Goal: Register for event/course

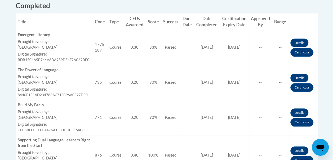
scroll to position [207, 0]
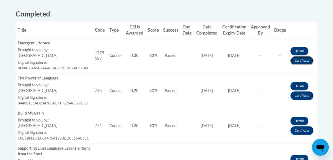
click at [272, 59] on link "Certificate" at bounding box center [302, 60] width 23 height 8
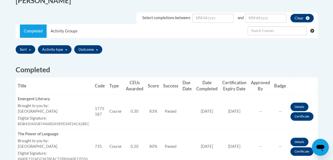
scroll to position [186, 0]
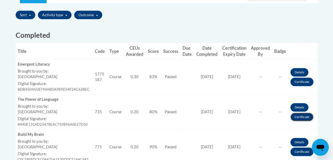
click at [296, 117] on link "Certificate" at bounding box center [302, 116] width 23 height 8
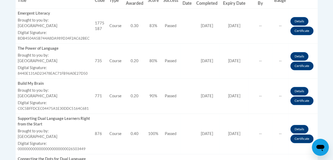
scroll to position [239, 0]
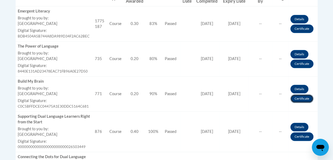
click at [295, 98] on link "Certificate" at bounding box center [302, 98] width 23 height 8
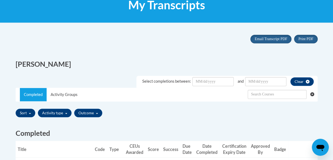
scroll to position [80, 0]
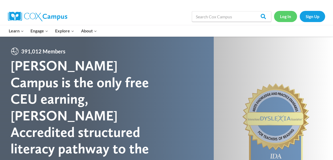
click at [288, 12] on link "Log In" at bounding box center [285, 16] width 23 height 11
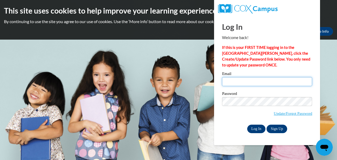
type input "[EMAIL_ADDRESS][DOMAIN_NAME]"
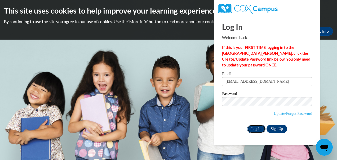
click at [253, 128] on input "Log In" at bounding box center [256, 128] width 19 height 8
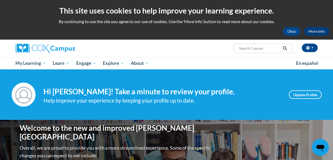
click at [260, 49] on input "Search..." at bounding box center [260, 48] width 42 height 6
type input "Building Word Knowledge"
click at [287, 48] on icon "Search" at bounding box center [285, 48] width 5 height 4
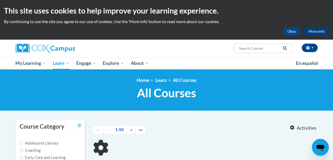
type input "Building Word Knowledge"
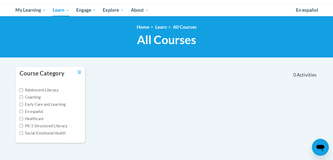
scroll to position [27, 0]
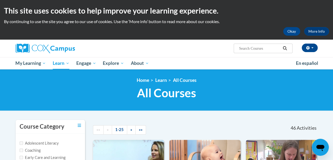
click at [200, 57] on ul "My Learning My Learning My Course Progress Certificates My Action Plans Group D…" at bounding box center [152, 63] width 280 height 12
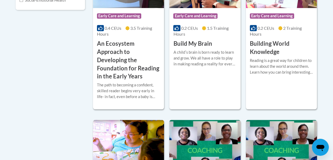
scroll to position [159, 0]
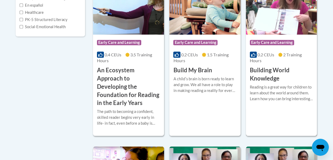
click at [271, 72] on h3 "Building World Knowledge" at bounding box center [281, 74] width 63 height 16
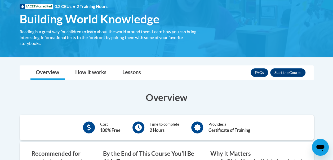
scroll to position [106, 0]
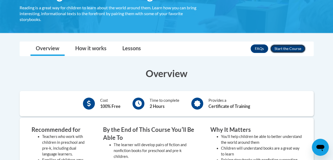
click at [284, 49] on button "Enroll" at bounding box center [287, 48] width 35 height 8
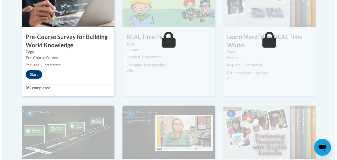
scroll to position [212, 0]
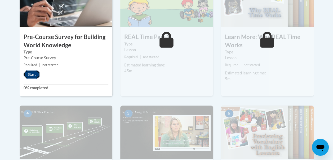
click at [31, 72] on button "Start" at bounding box center [32, 74] width 16 height 8
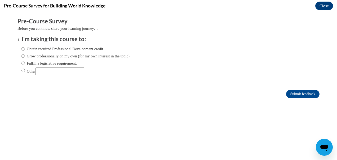
scroll to position [0, 0]
click at [21, 49] on input "Obtain required Professional Development credit." at bounding box center [22, 49] width 3 height 6
radio input "true"
click at [305, 93] on input "Submit feedback" at bounding box center [302, 94] width 33 height 8
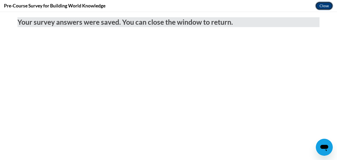
click at [326, 5] on button "Close" at bounding box center [324, 6] width 18 height 8
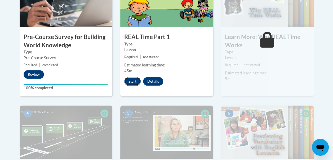
click at [127, 82] on button "Start" at bounding box center [132, 81] width 16 height 8
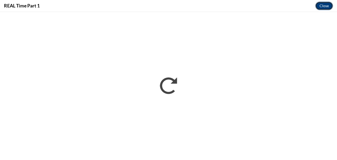
click at [321, 4] on button "Close" at bounding box center [324, 6] width 18 height 8
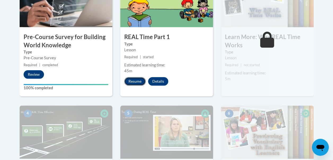
click at [139, 80] on button "Resume" at bounding box center [134, 81] width 21 height 8
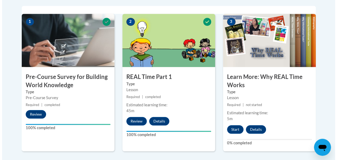
scroll to position [186, 0]
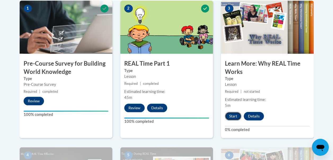
click at [234, 113] on button "Start" at bounding box center [233, 116] width 16 height 8
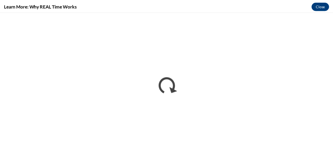
scroll to position [0, 0]
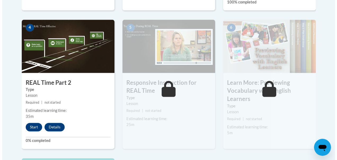
scroll to position [318, 0]
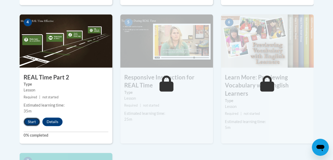
click at [36, 119] on button "Start" at bounding box center [32, 121] width 16 height 8
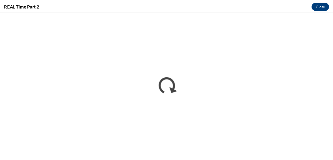
scroll to position [0, 0]
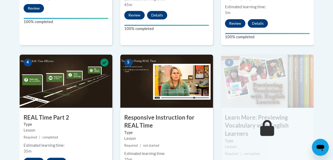
scroll to position [265, 0]
